Goal: Check status: Check status

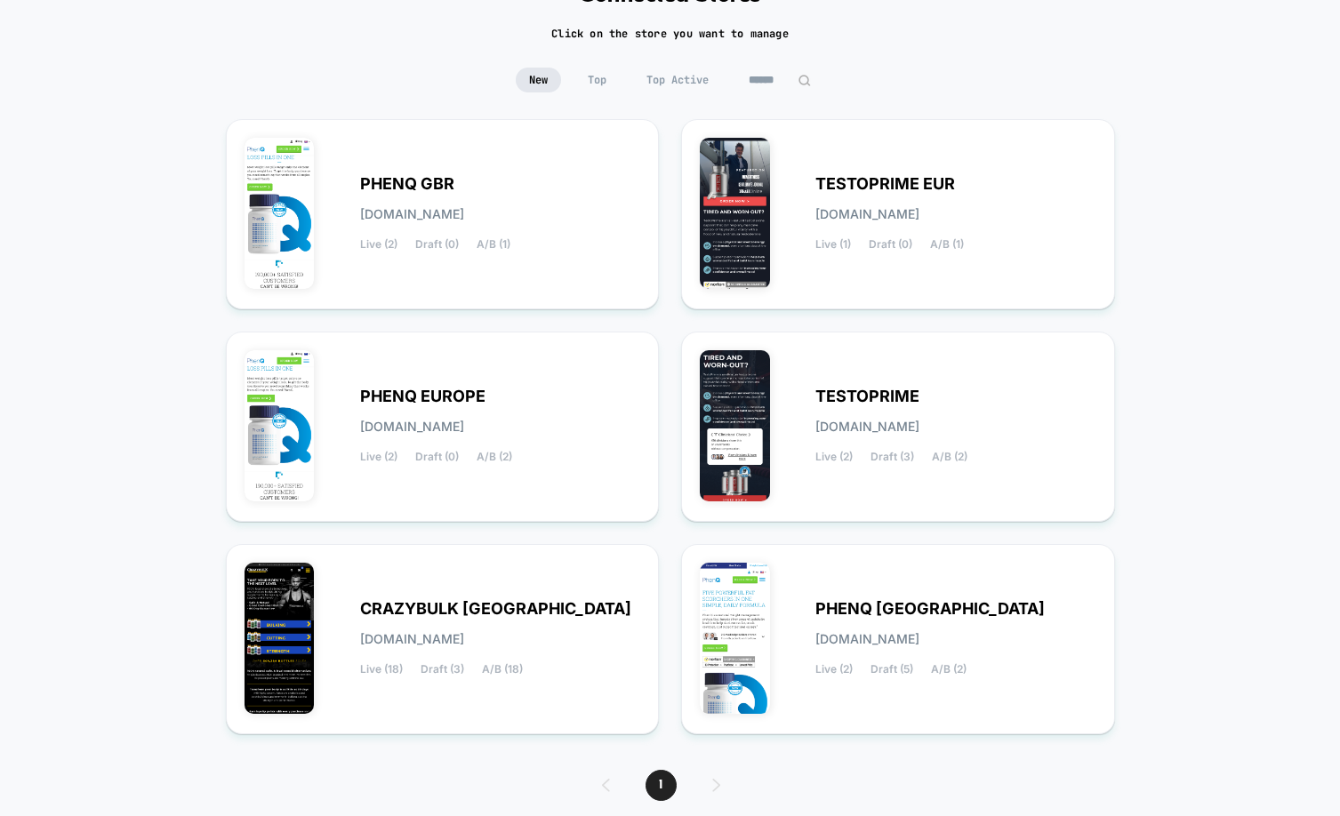
scroll to position [183, 0]
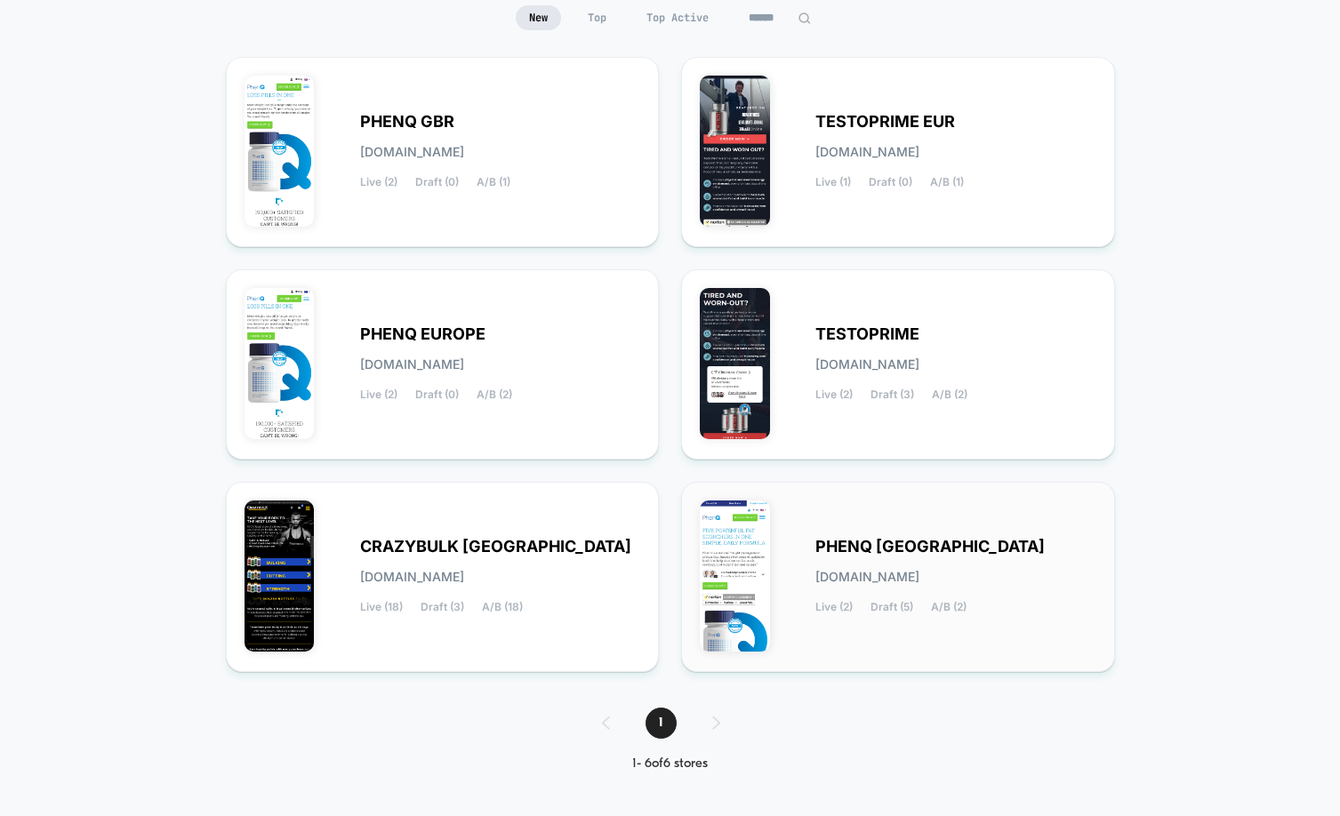
click at [847, 546] on span "PHENQ [GEOGRAPHIC_DATA]" at bounding box center [929, 546] width 229 height 12
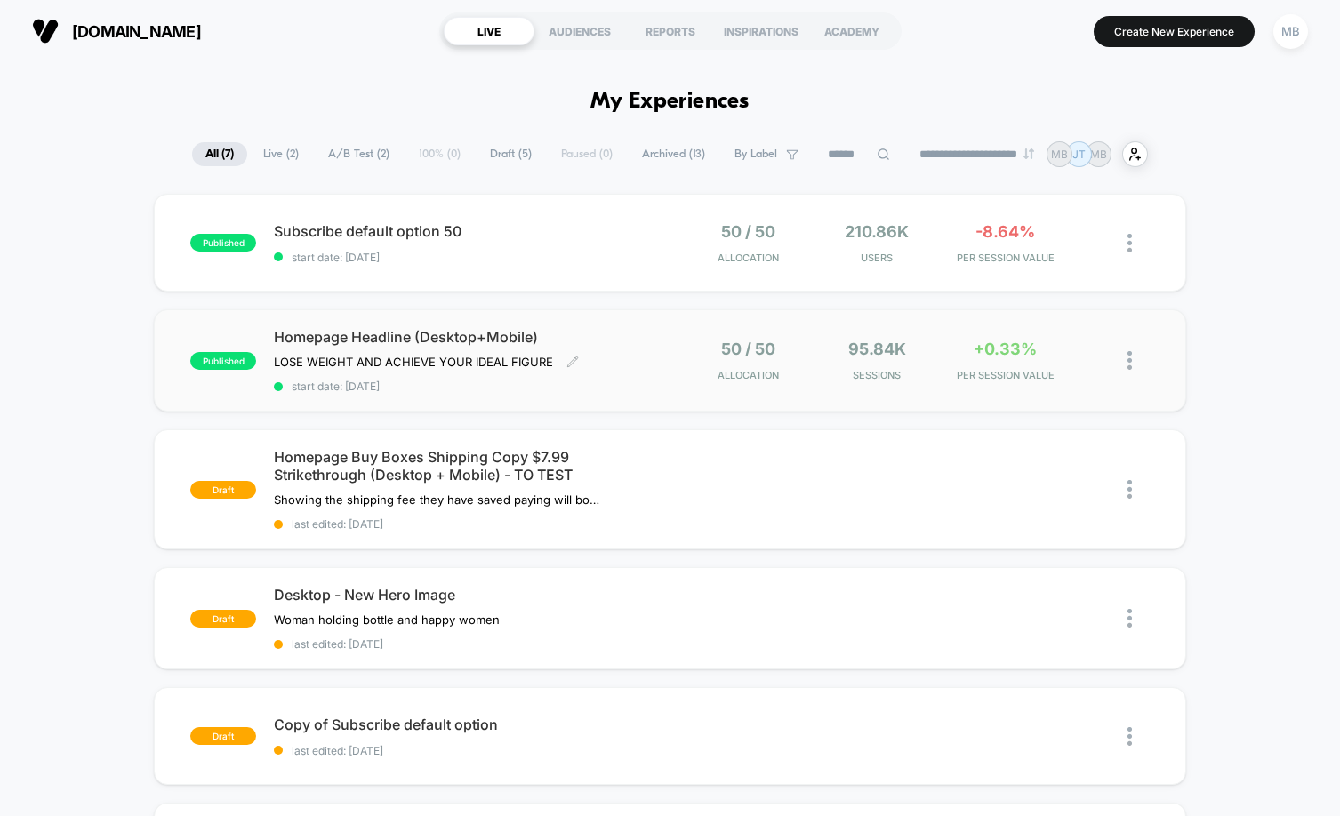
click at [410, 330] on span "Homepage Headline (Desktop+Mobile)" at bounding box center [471, 337] width 395 height 18
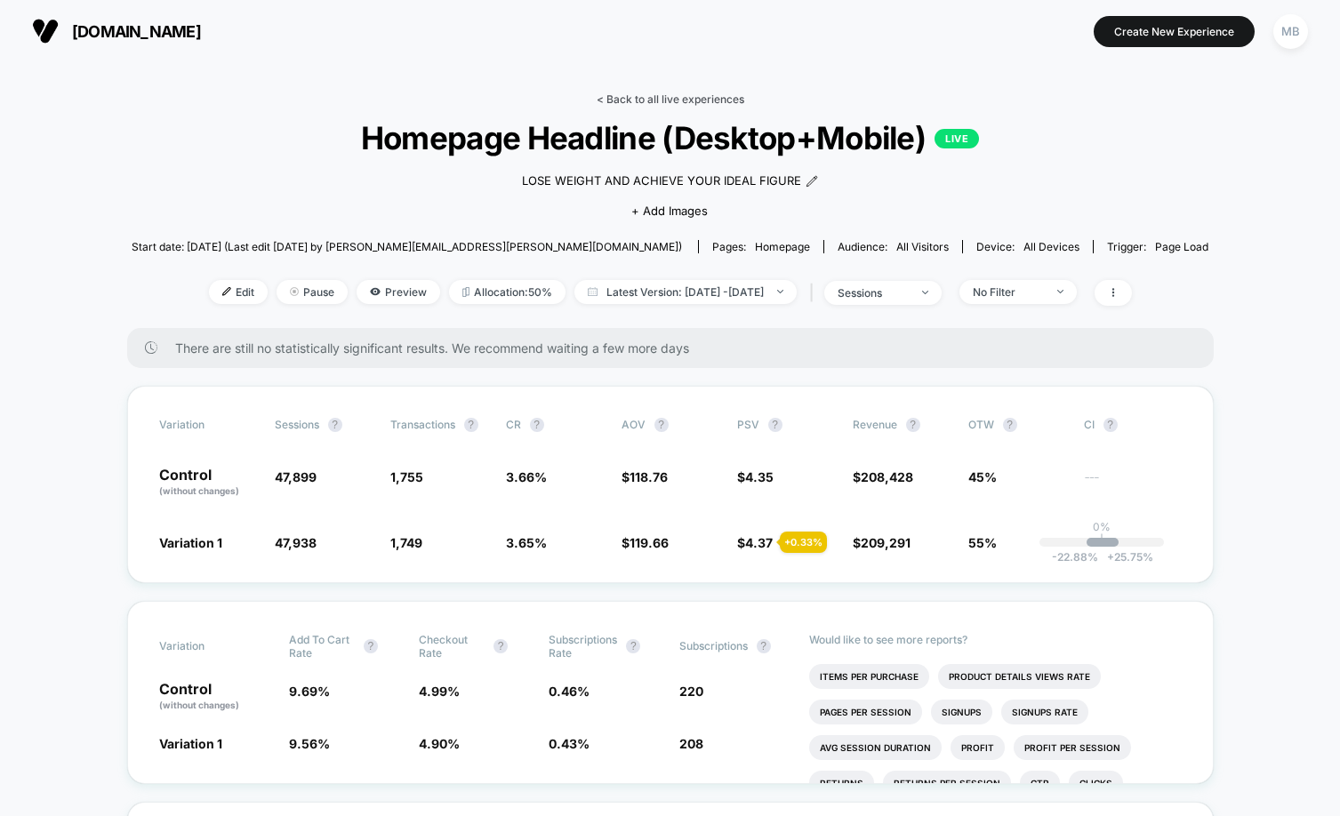
click at [707, 99] on link "< Back to all live experiences" at bounding box center [670, 98] width 148 height 13
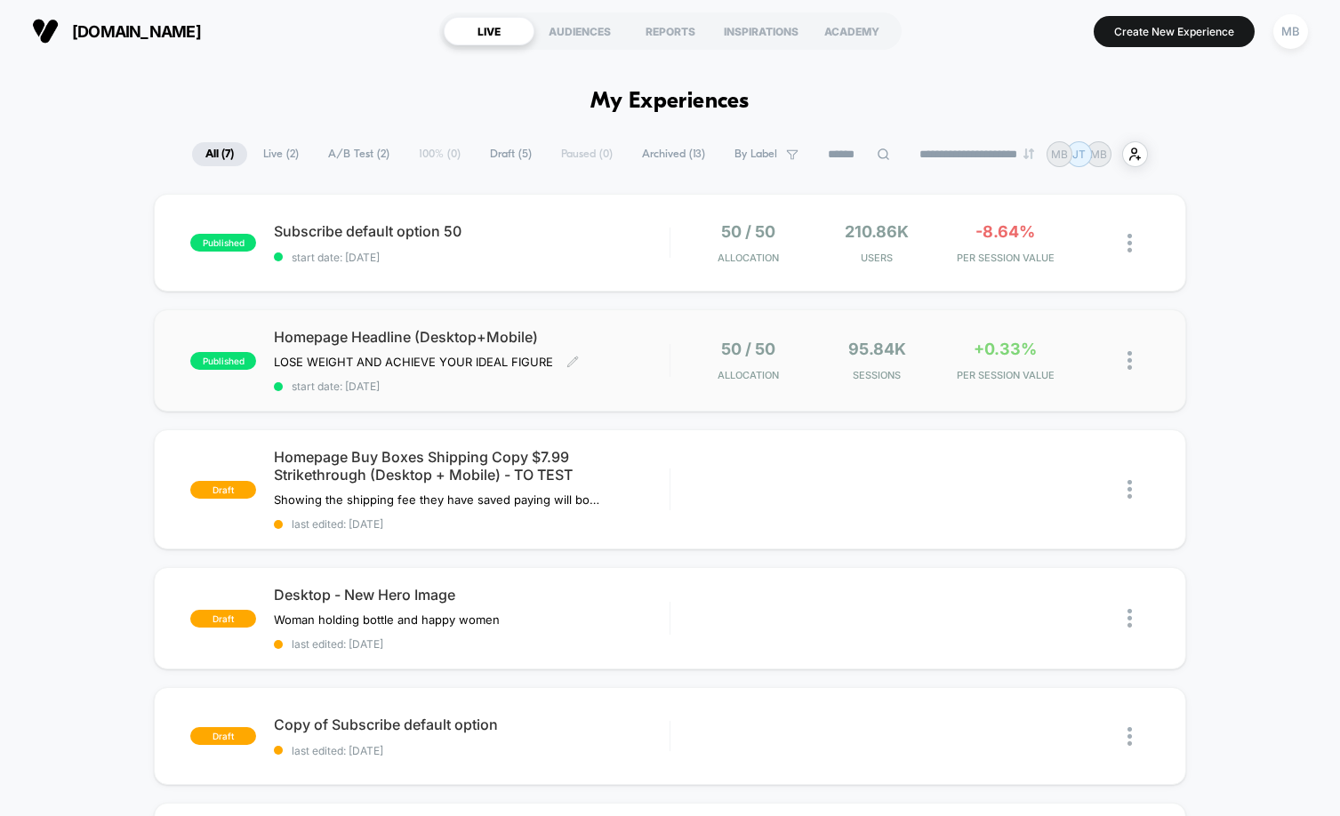
click at [471, 332] on span "Homepage Headline (Desktop+Mobile)" at bounding box center [471, 337] width 395 height 18
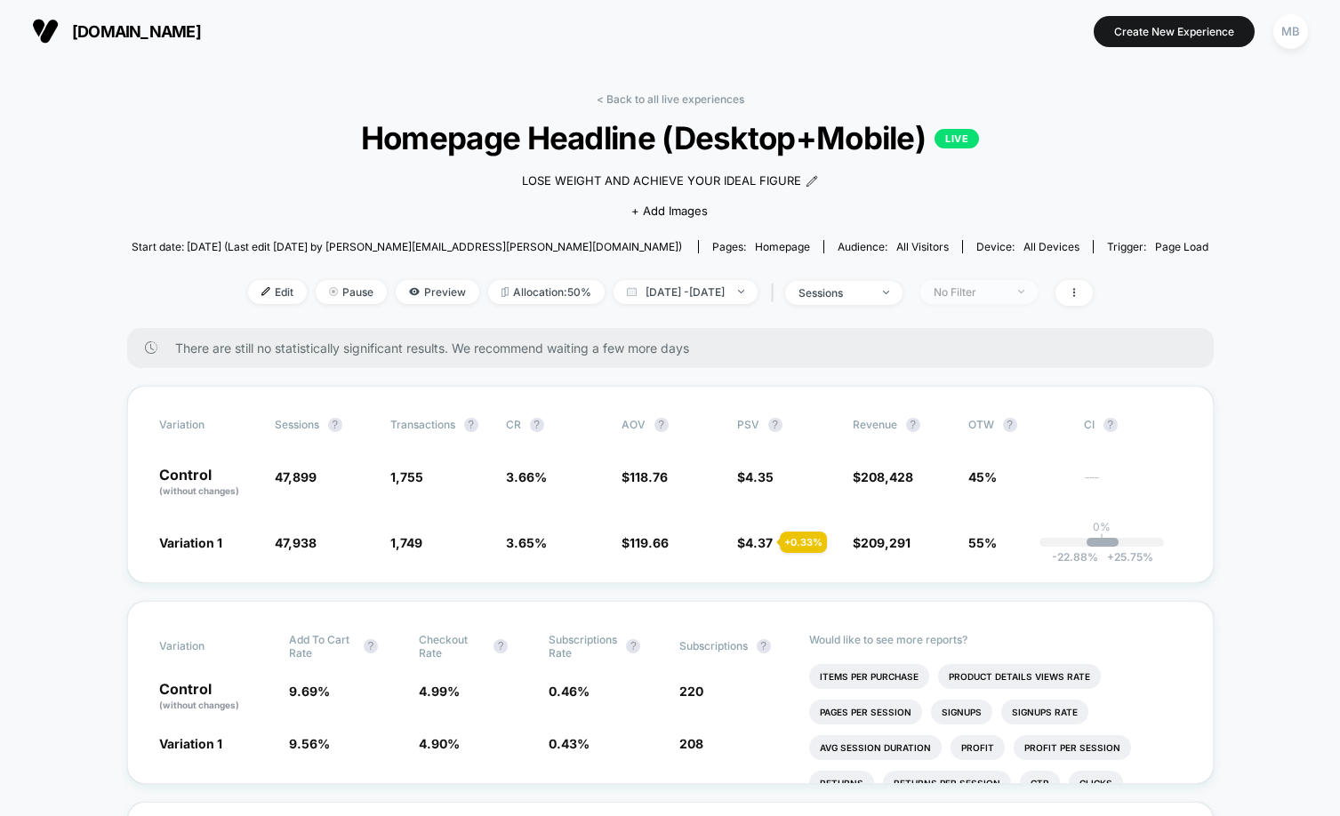
click at [1037, 289] on span "No Filter" at bounding box center [978, 292] width 117 height 24
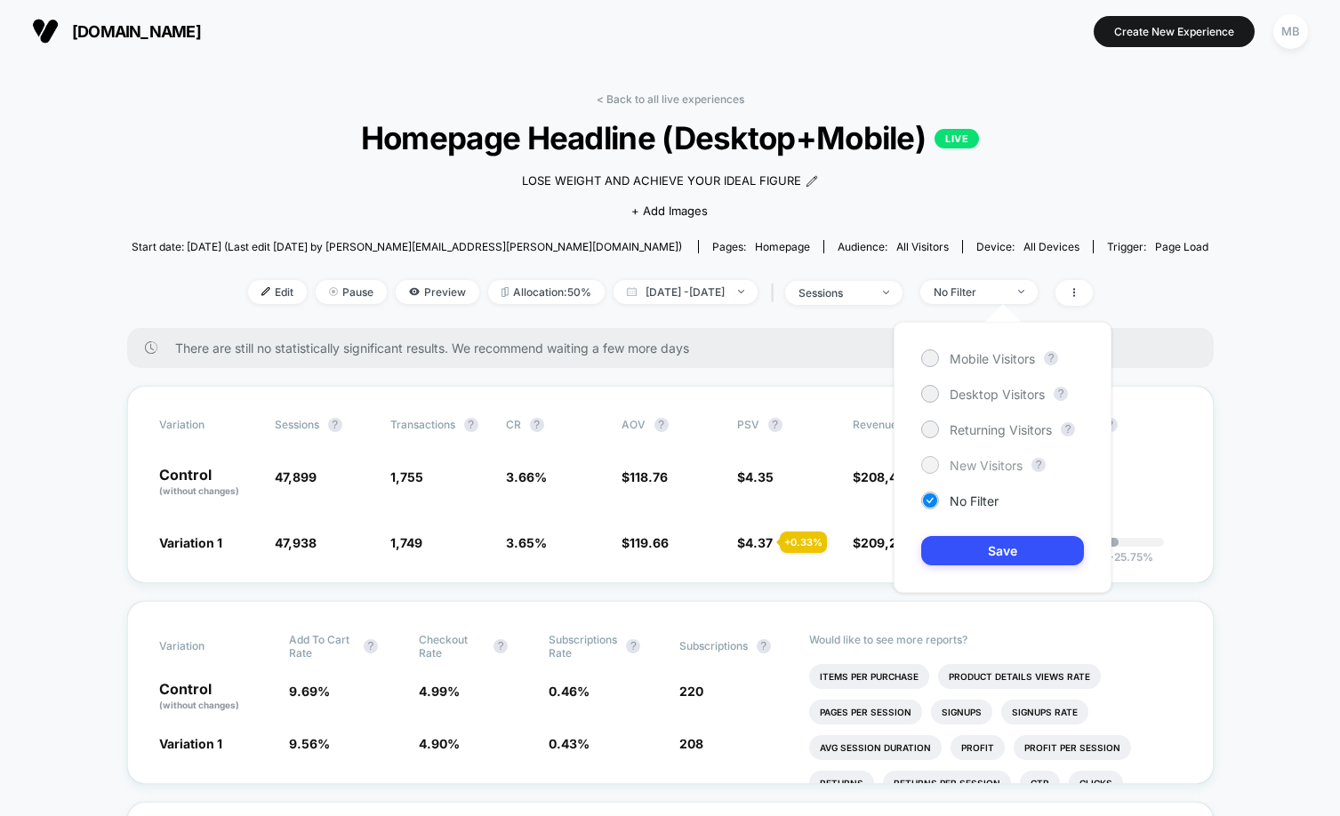
click at [965, 467] on span "New Visitors" at bounding box center [985, 465] width 73 height 15
click at [977, 536] on button "Save" at bounding box center [1002, 550] width 163 height 29
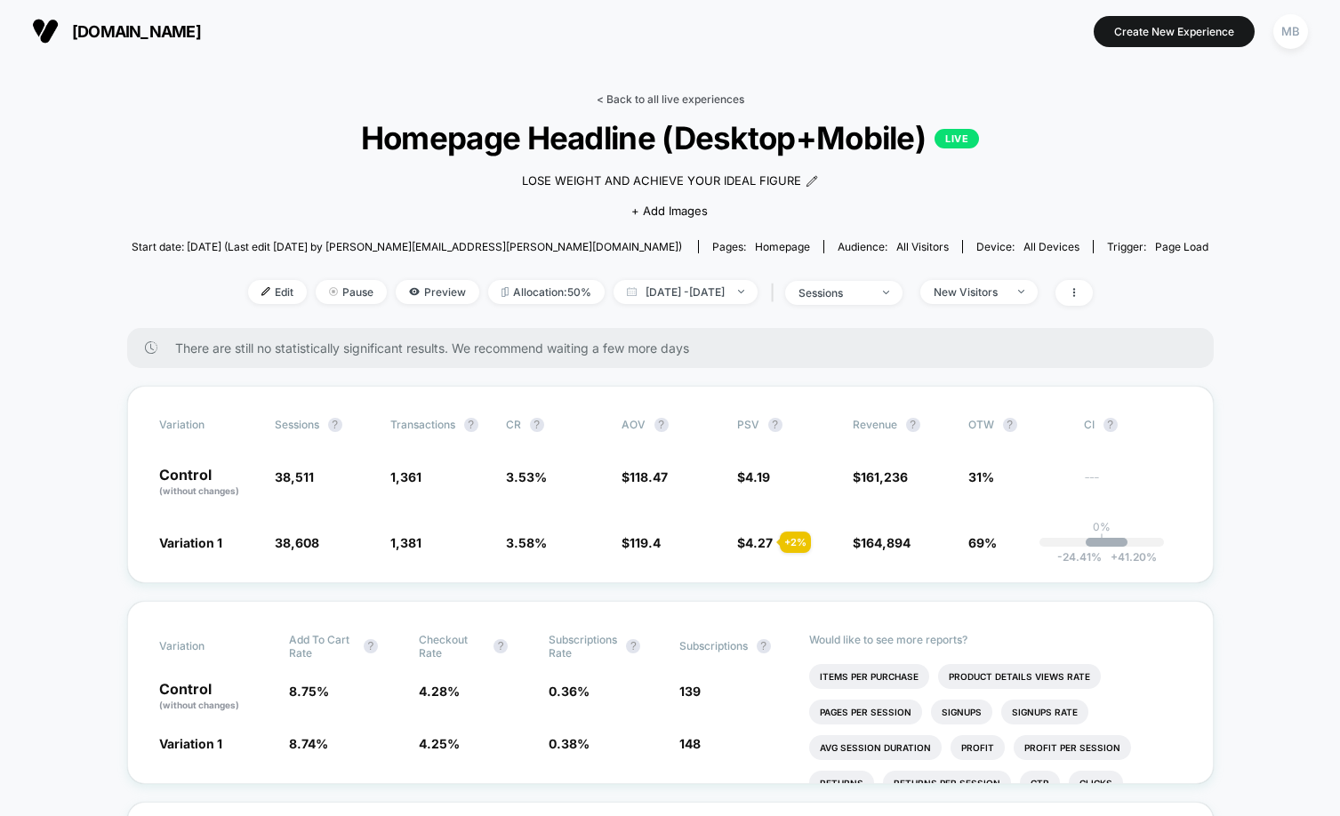
click at [700, 100] on link "< Back to all live experiences" at bounding box center [670, 98] width 148 height 13
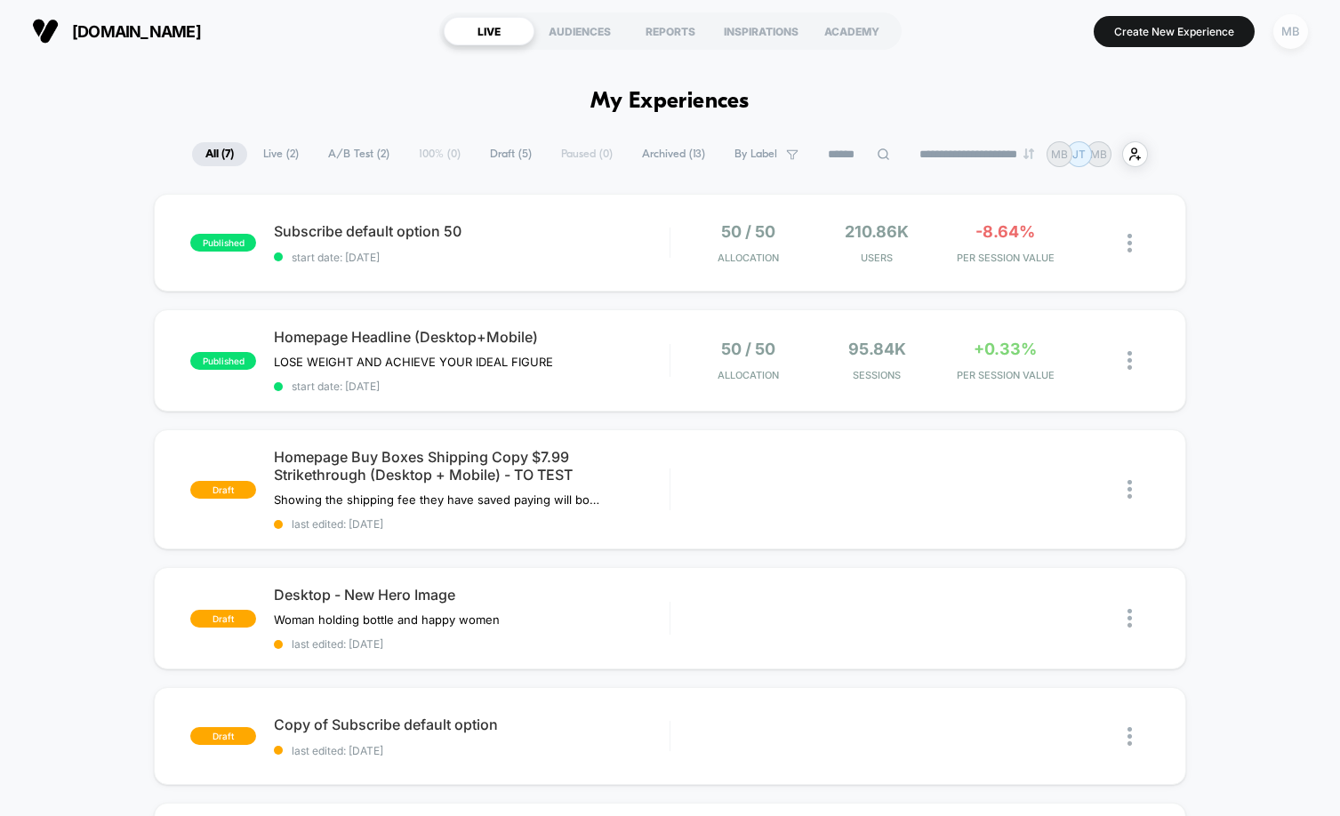
click at [1283, 34] on div "MB" at bounding box center [1290, 31] width 35 height 35
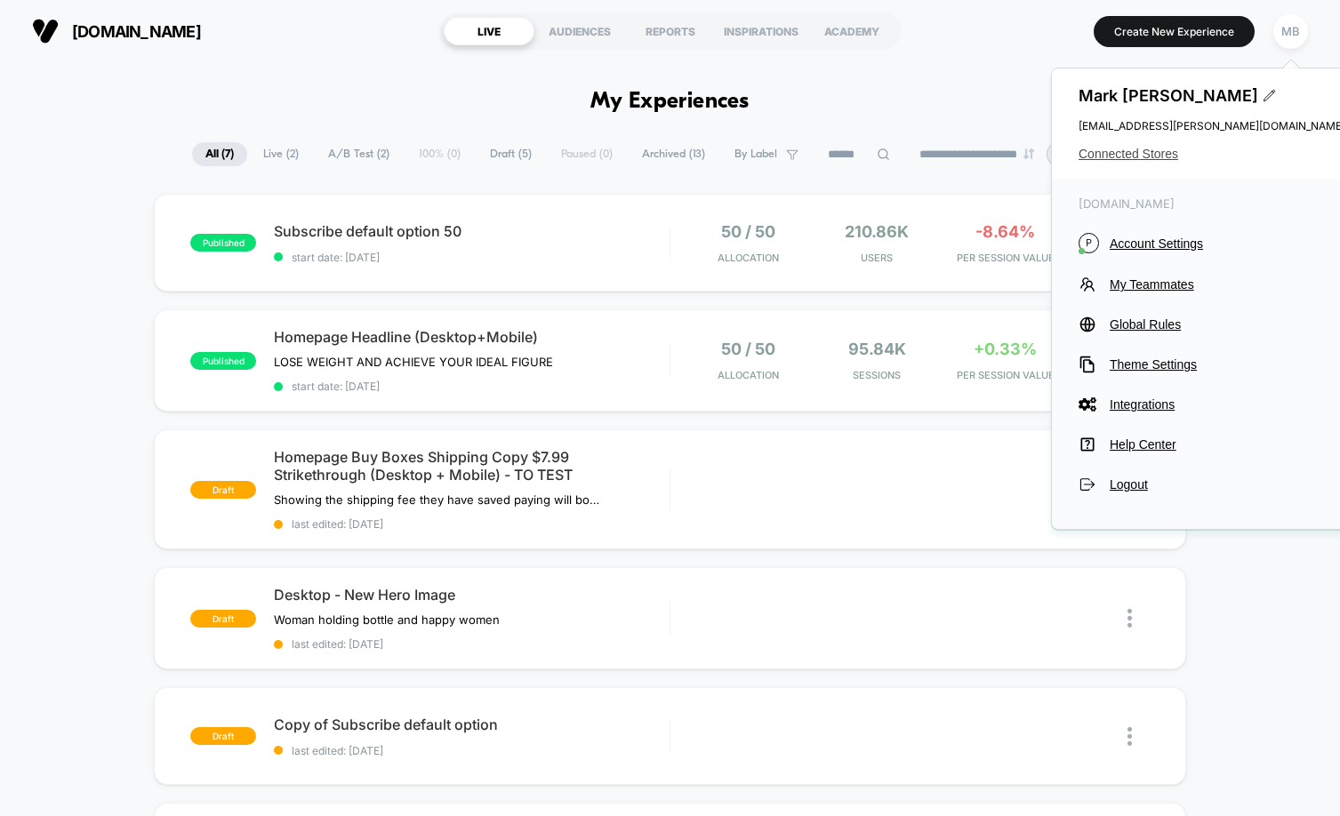
click at [1153, 154] on span "Connected Stores" at bounding box center [1211, 154] width 267 height 14
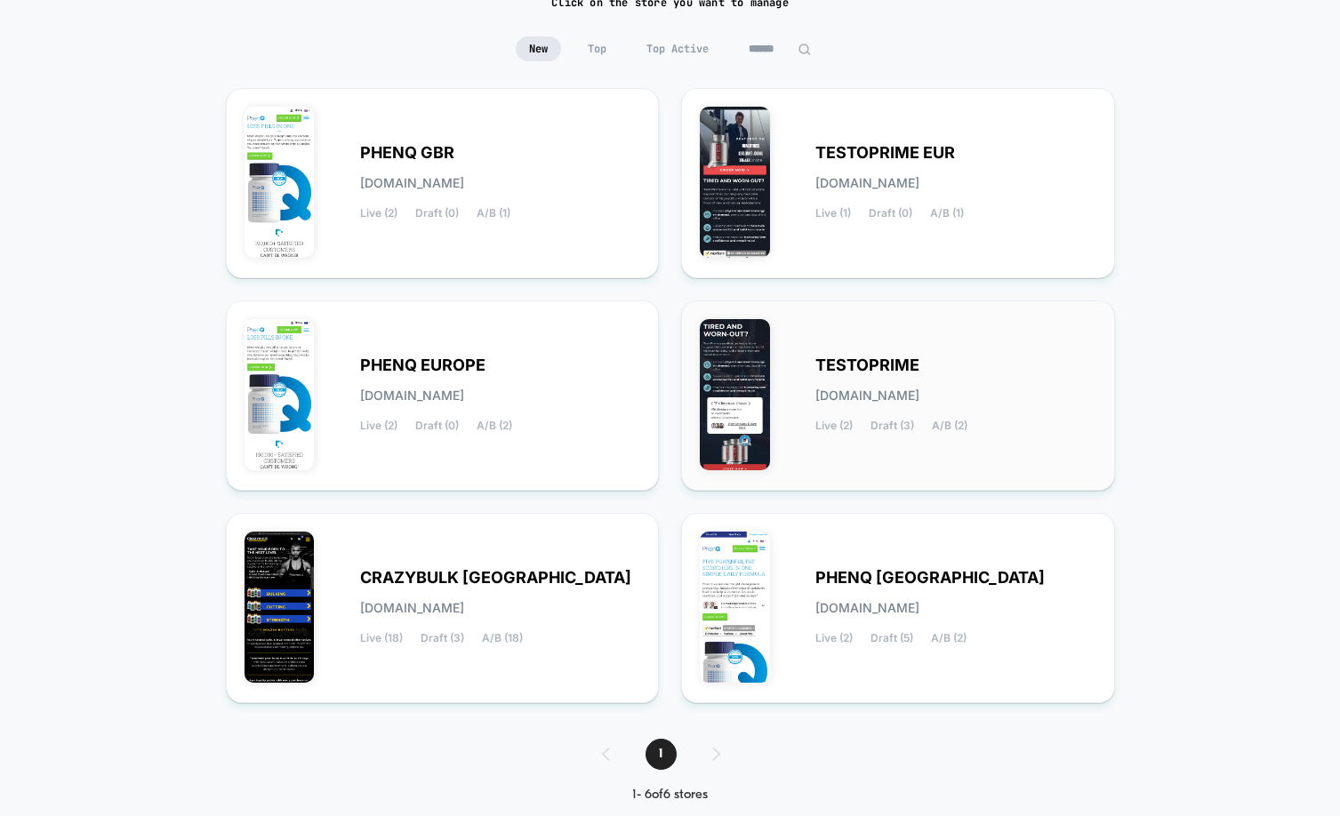
scroll to position [183, 0]
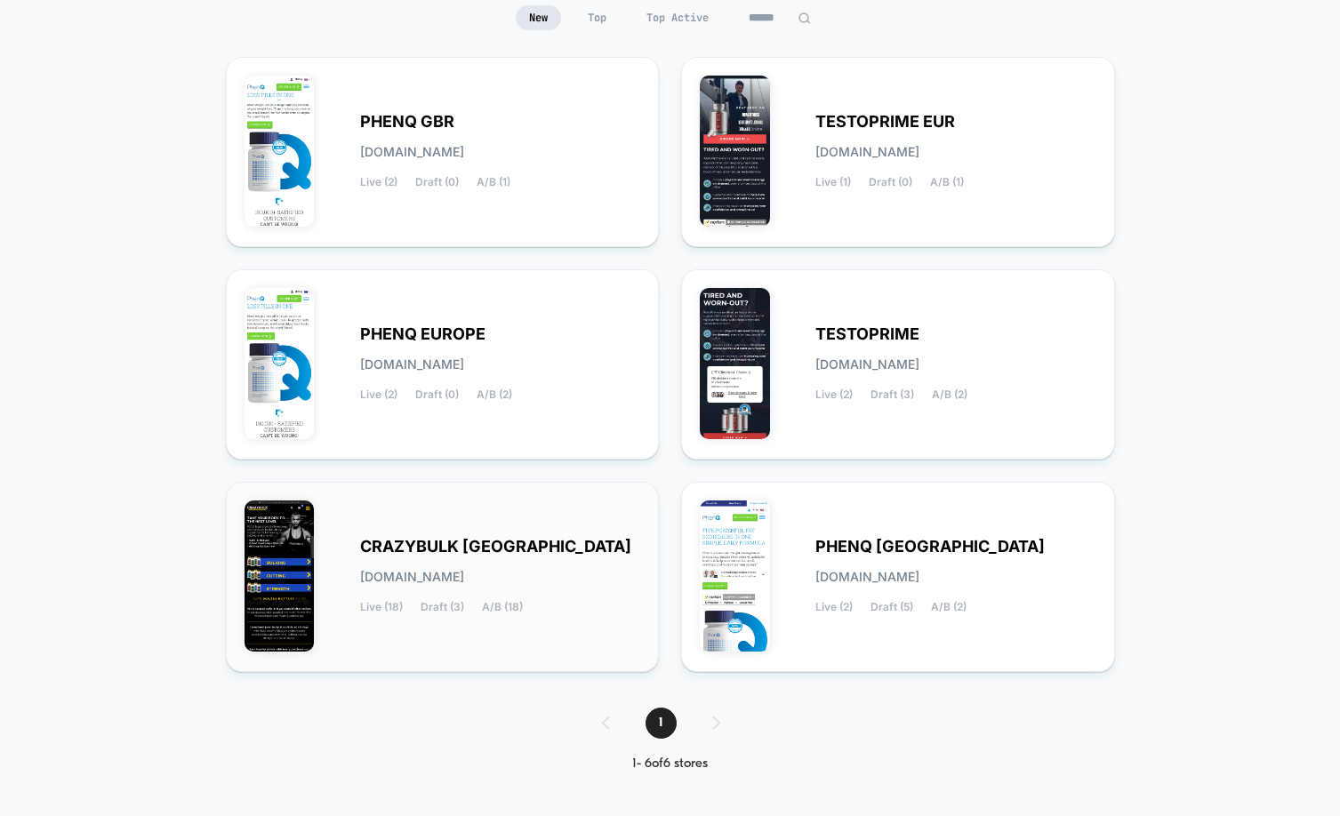
click at [470, 534] on div "CRAZYBULK USA [DOMAIN_NAME] Live (18) Draft (3) A/B (18)" at bounding box center [442, 576] width 396 height 153
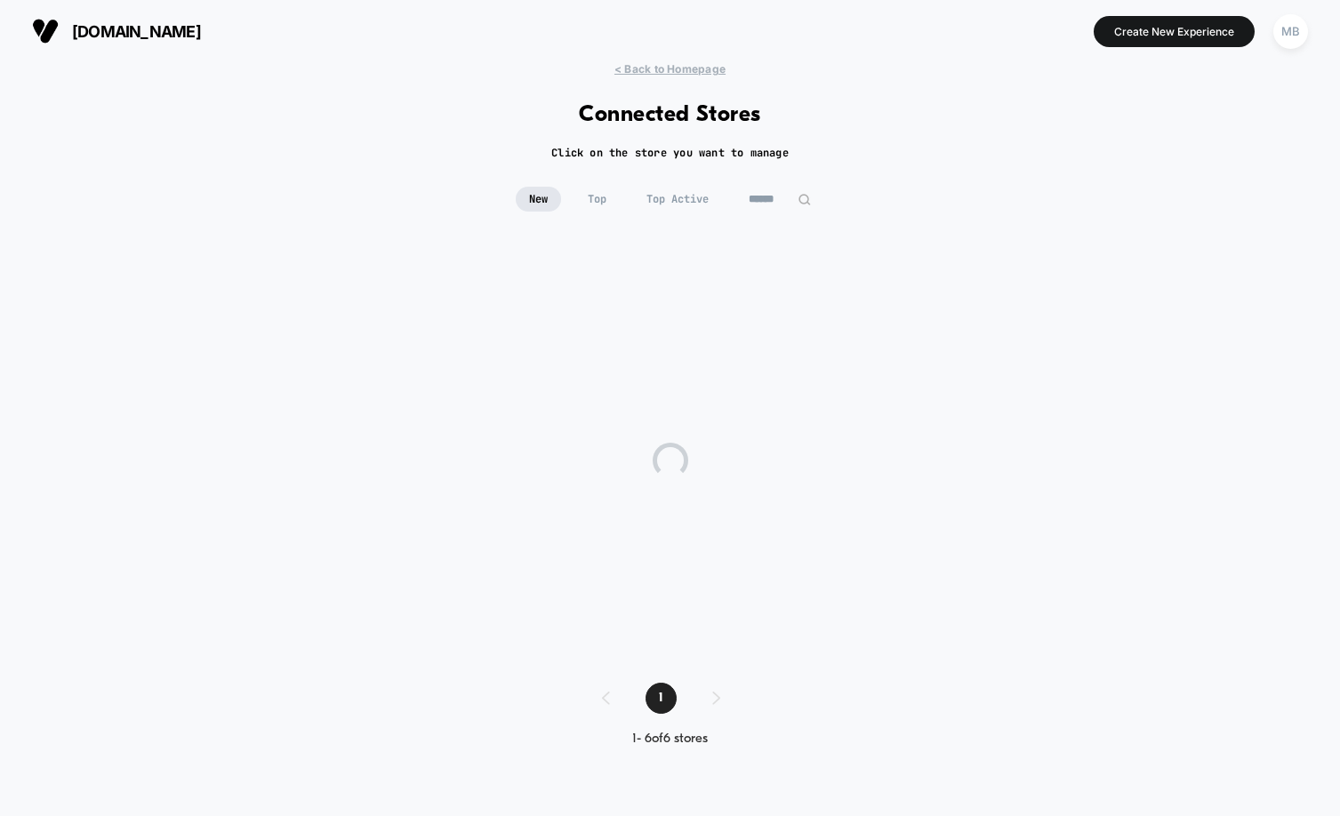
scroll to position [0, 0]
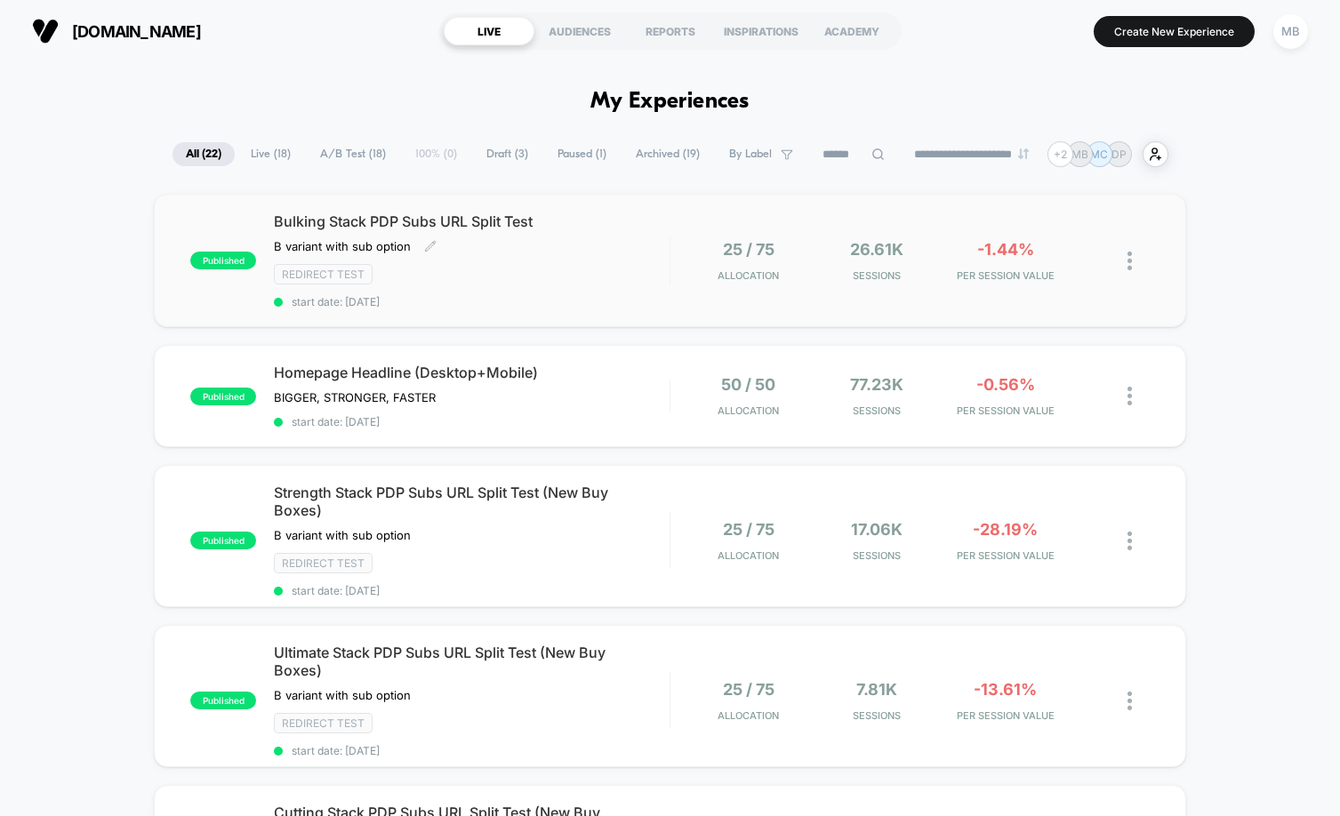
click at [517, 215] on span "Bulking Stack PDP Subs URL Split Test" at bounding box center [471, 221] width 395 height 18
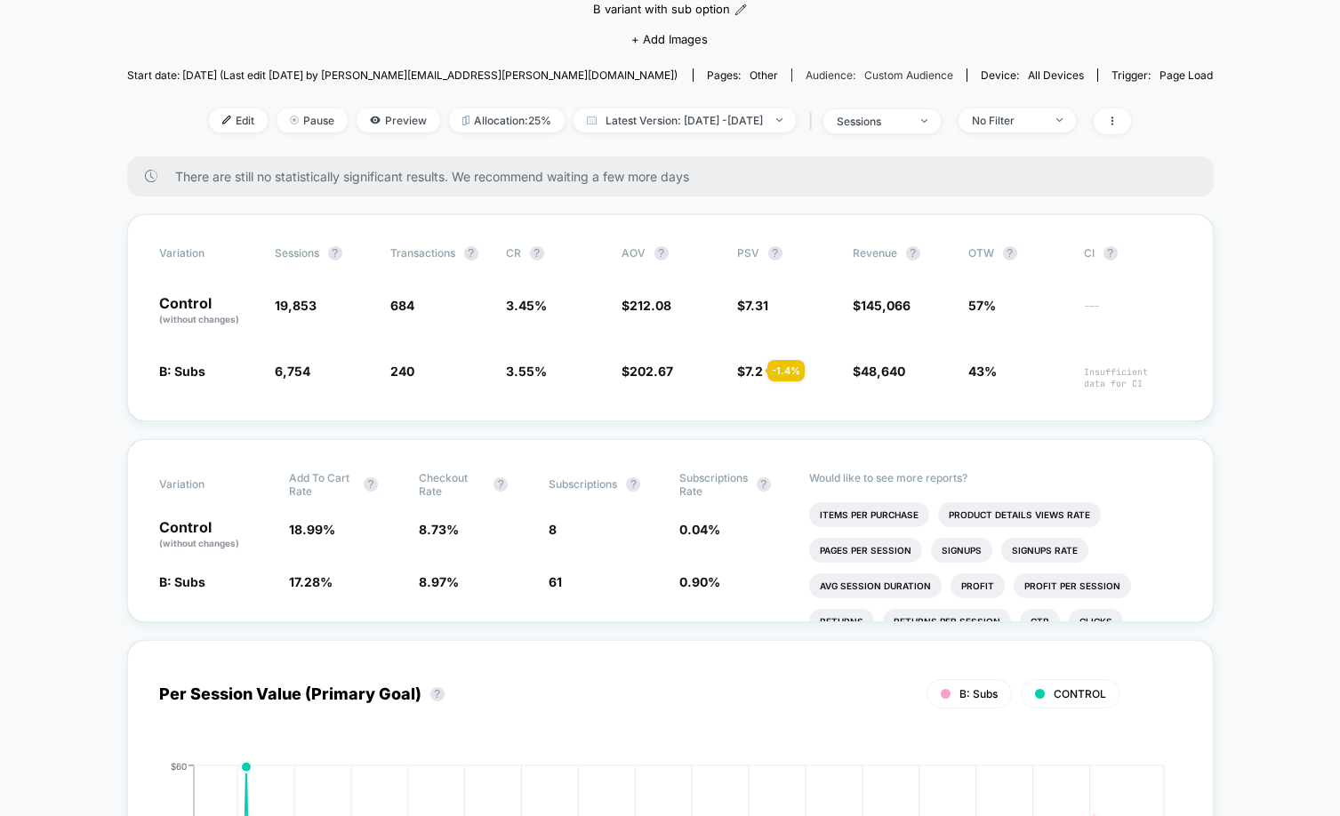
scroll to position [216, 0]
